Goal: Navigation & Orientation: Find specific page/section

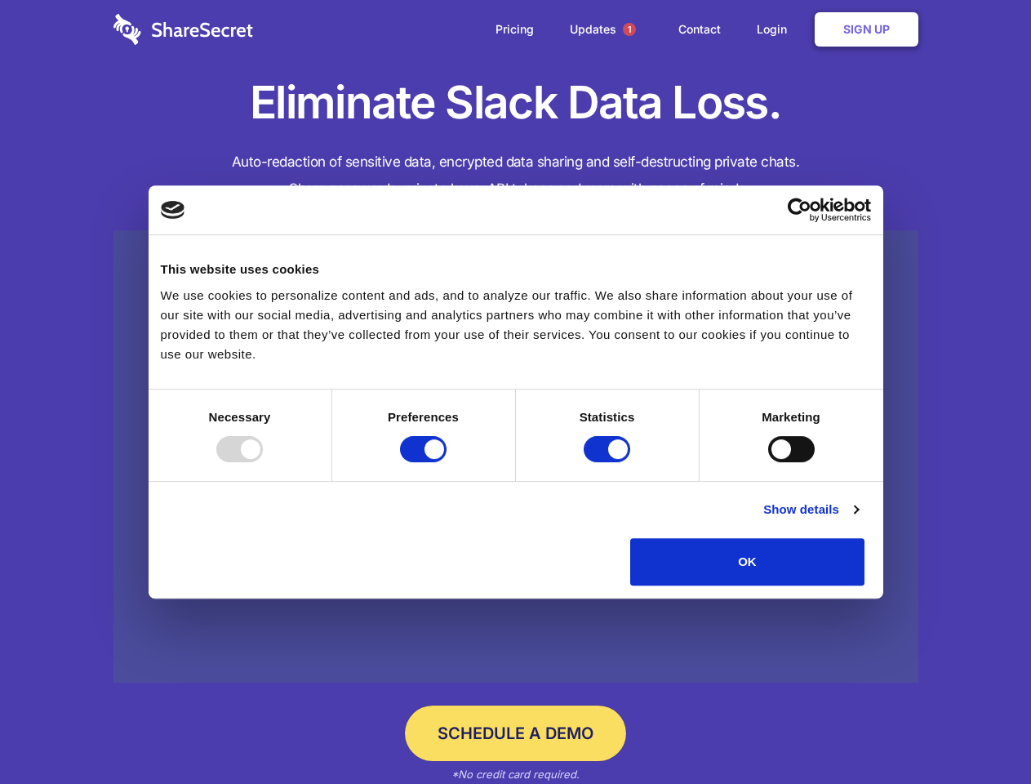
click at [263, 462] on div at bounding box center [239, 449] width 47 height 26
click at [447, 462] on input "Preferences" at bounding box center [423, 449] width 47 height 26
checkbox input "false"
click at [609, 462] on input "Statistics" at bounding box center [607, 449] width 47 height 26
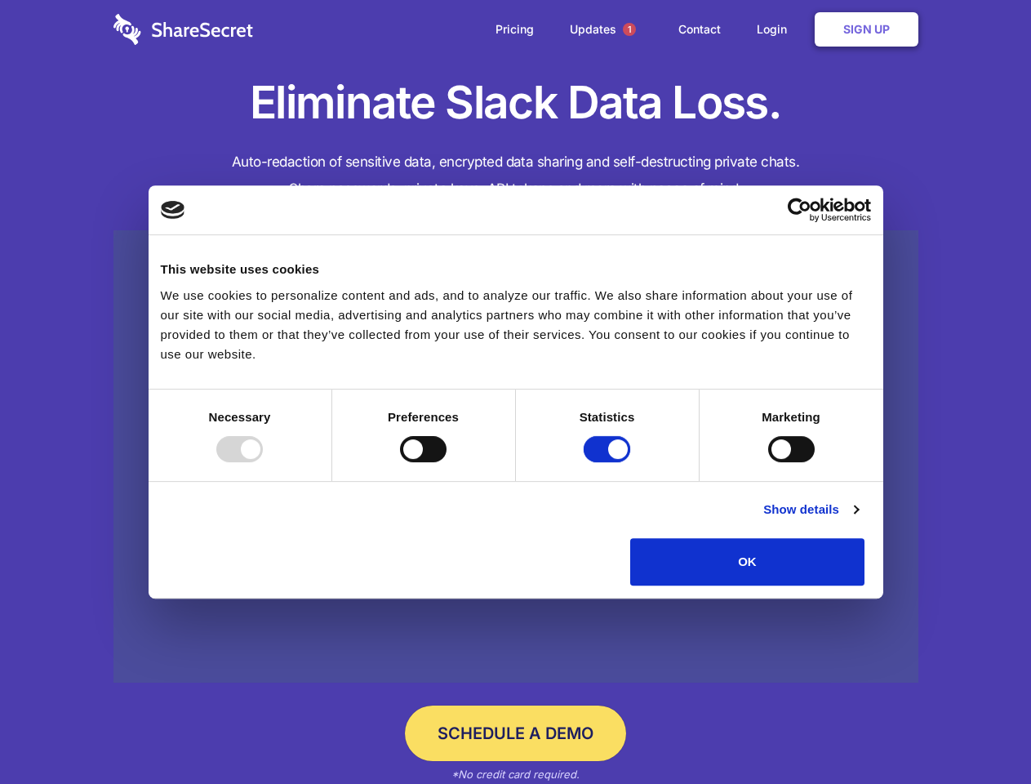
checkbox input "false"
click at [768, 462] on input "Marketing" at bounding box center [791, 449] width 47 height 26
checkbox input "true"
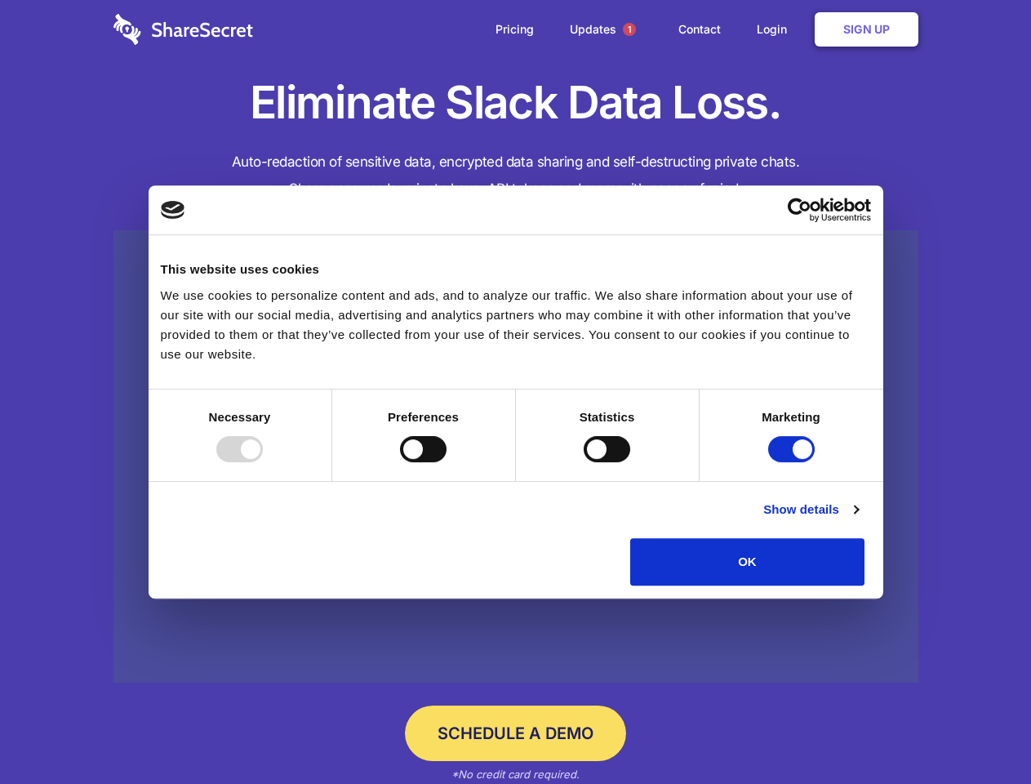
click at [858, 519] on link "Show details" at bounding box center [810, 510] width 95 height 20
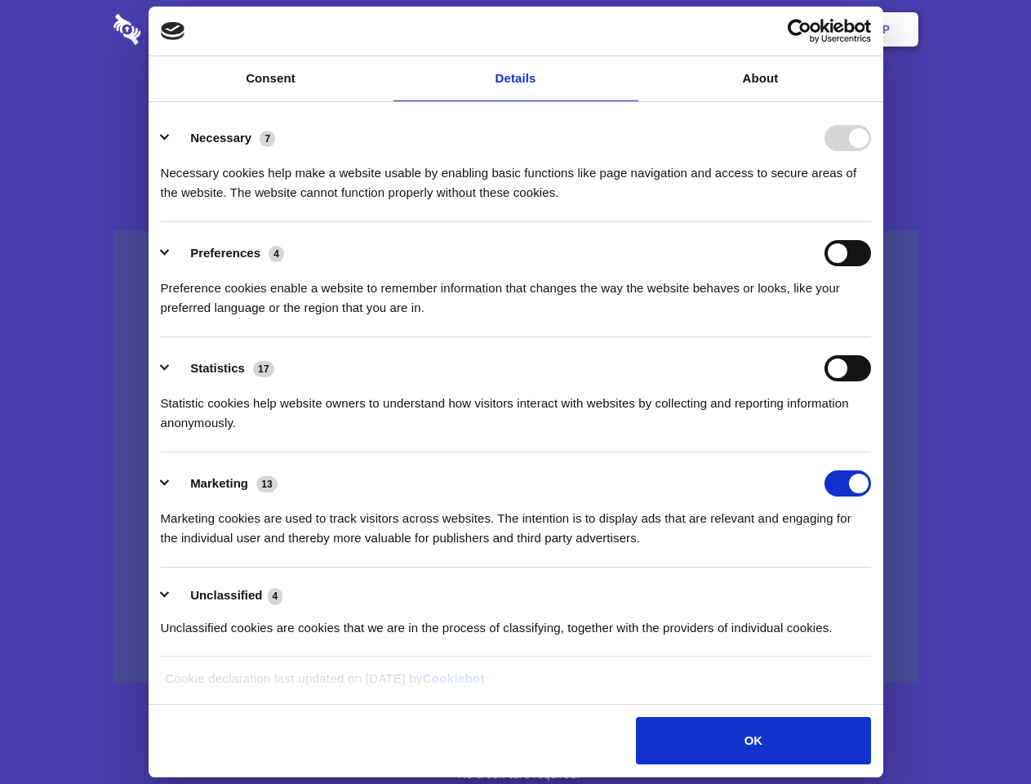
click at [871, 222] on li "Necessary 7 Necessary cookies help make a website usable by enabling basic func…" at bounding box center [516, 164] width 710 height 115
click at [629, 29] on span "1" at bounding box center [629, 29] width 13 height 13
